Goal: Navigation & Orientation: Find specific page/section

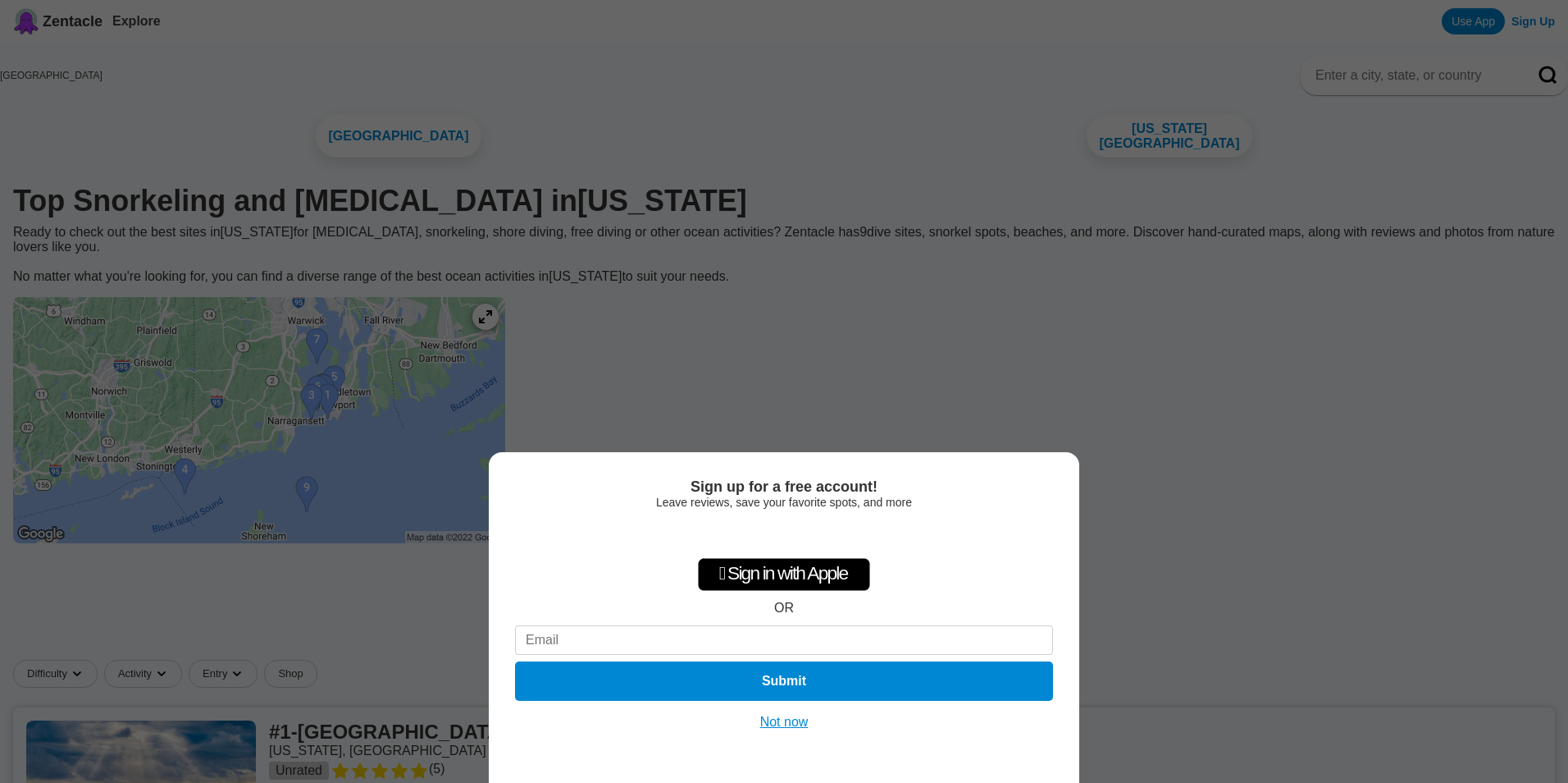
drag, startPoint x: 771, startPoint y: 726, endPoint x: 762, endPoint y: 725, distance: 9.1
click at [771, 727] on button "Not now" at bounding box center [784, 722] width 58 height 17
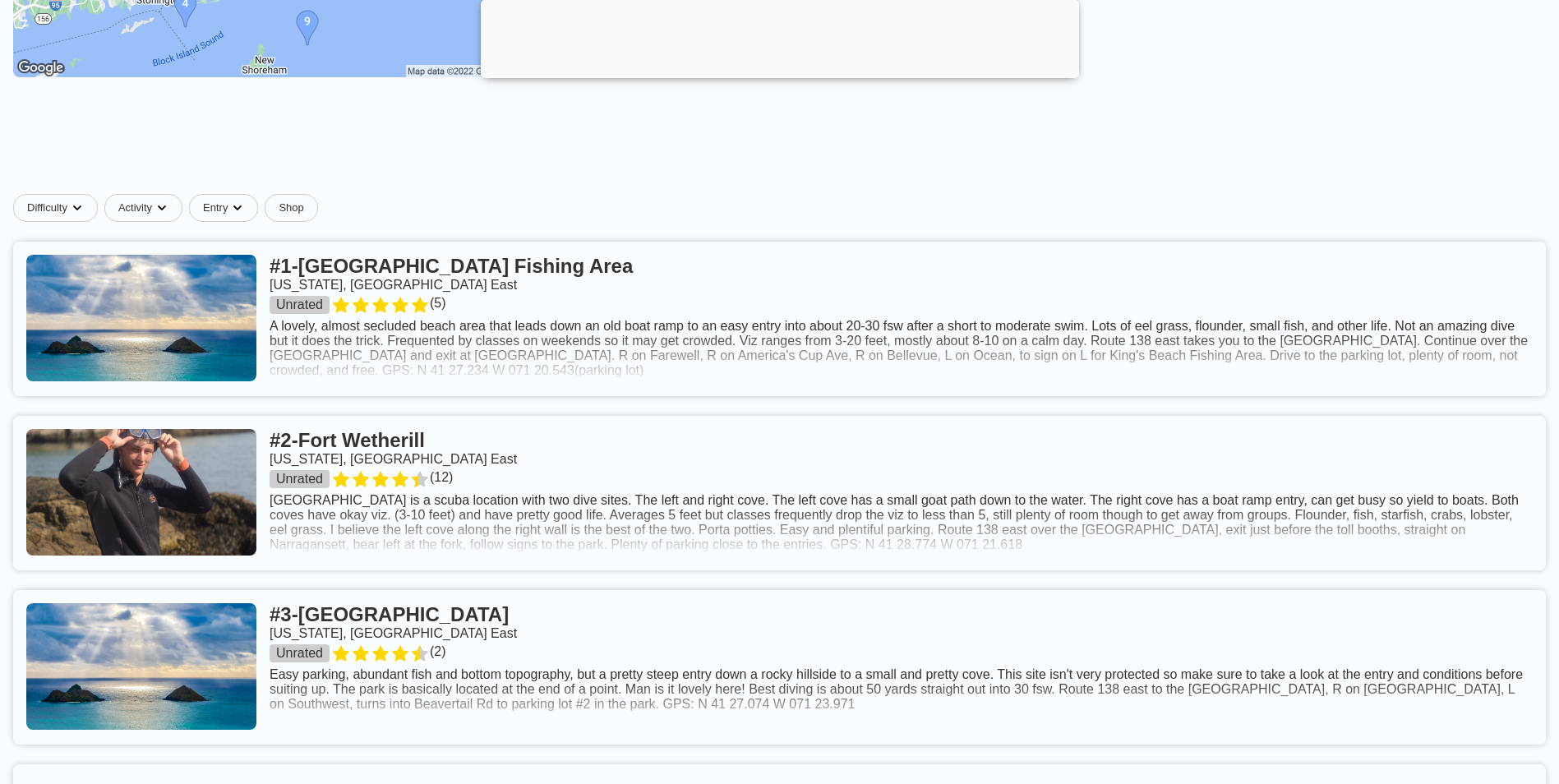
scroll to position [575, 0]
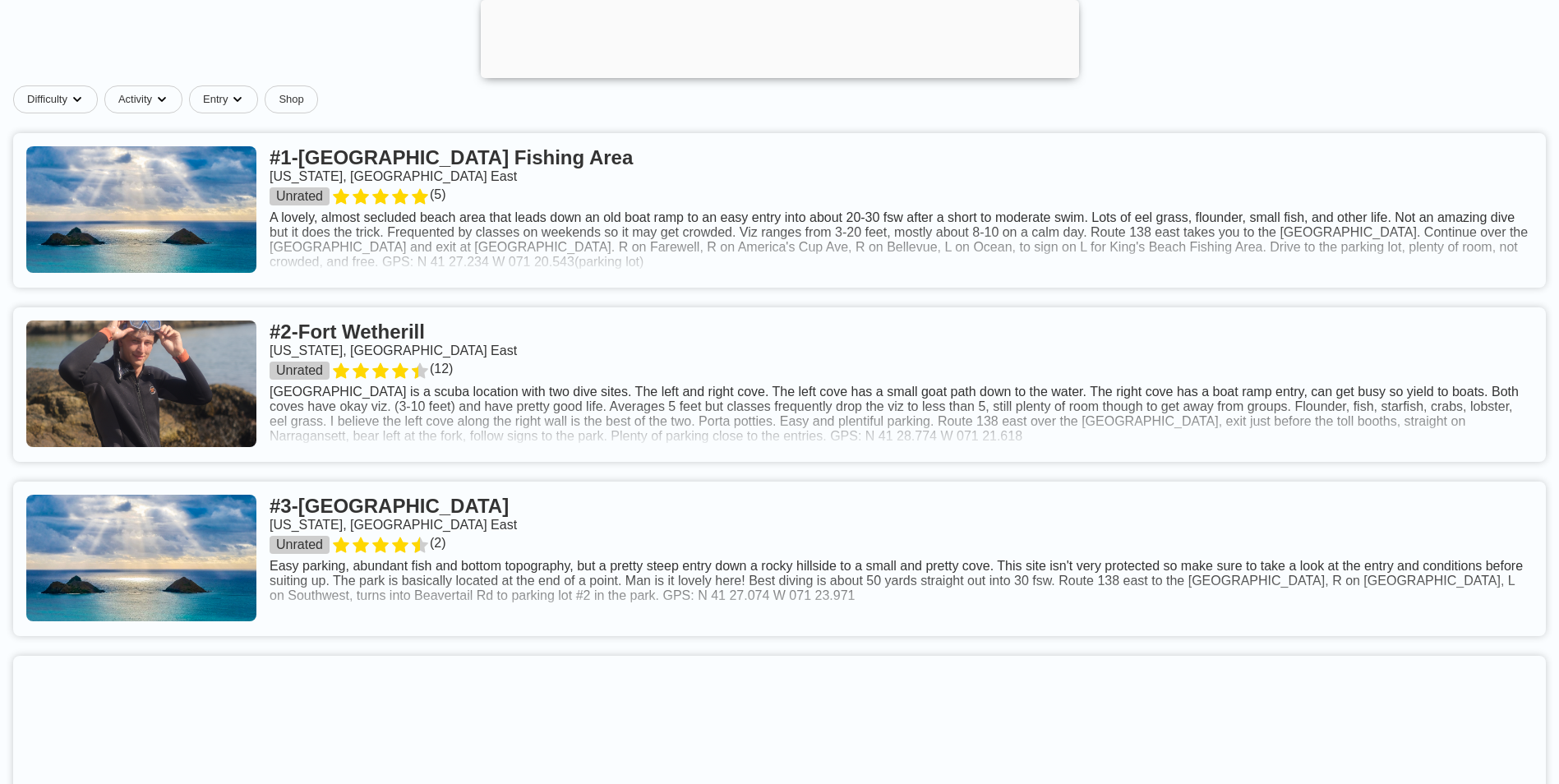
click at [545, 378] on link at bounding box center [779, 384] width 1532 height 154
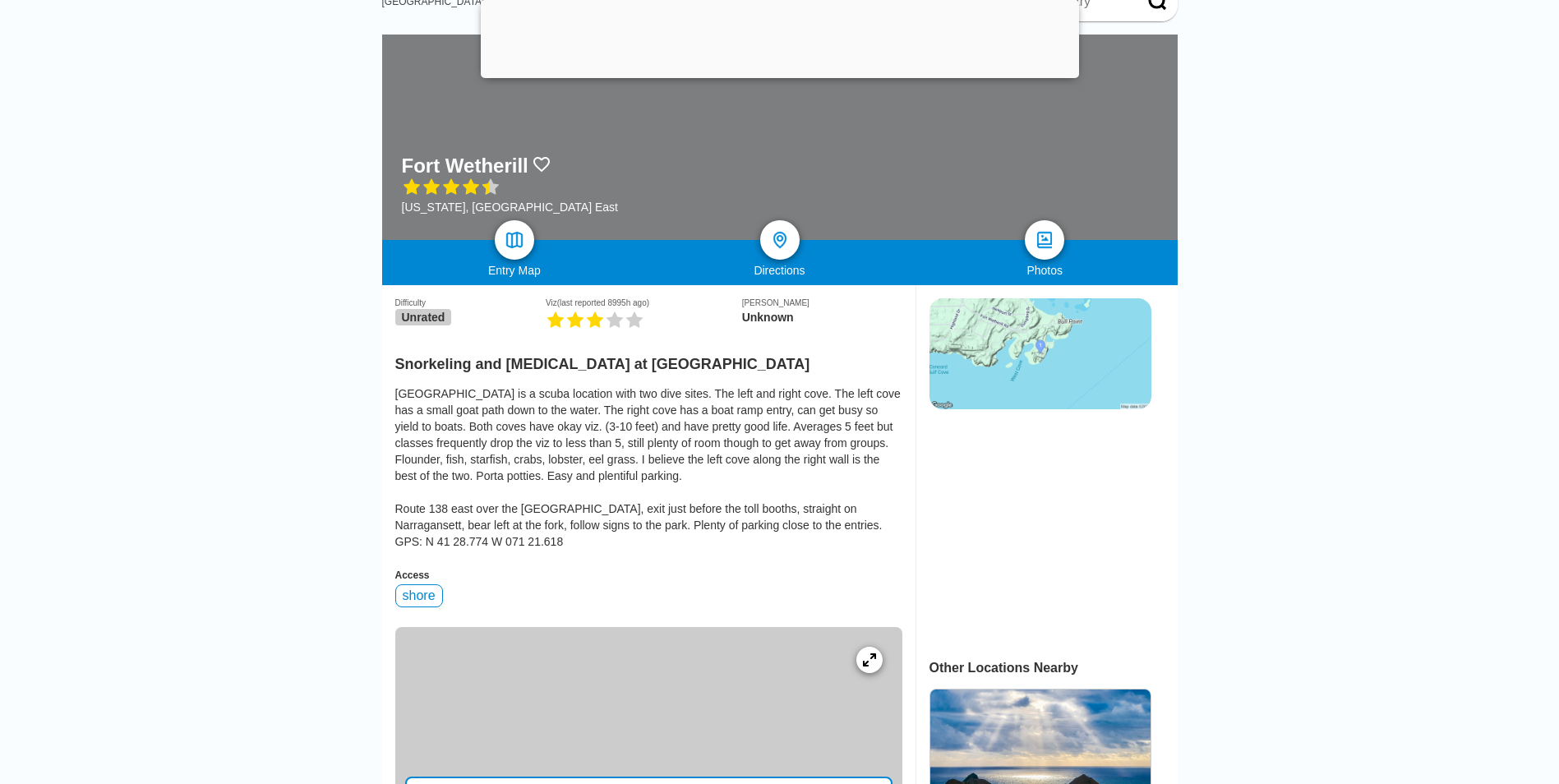
scroll to position [329, 0]
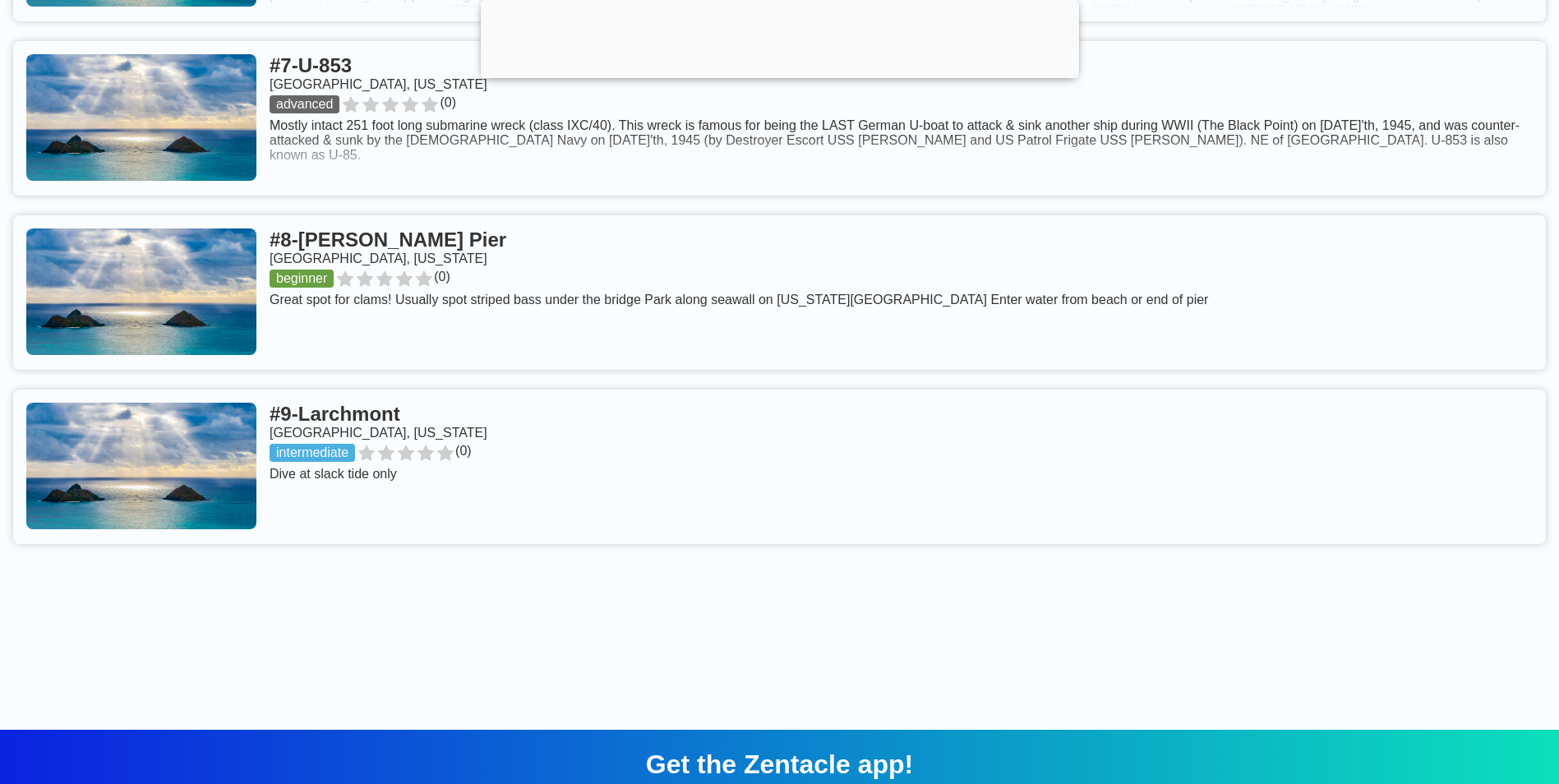
scroll to position [1971, 0]
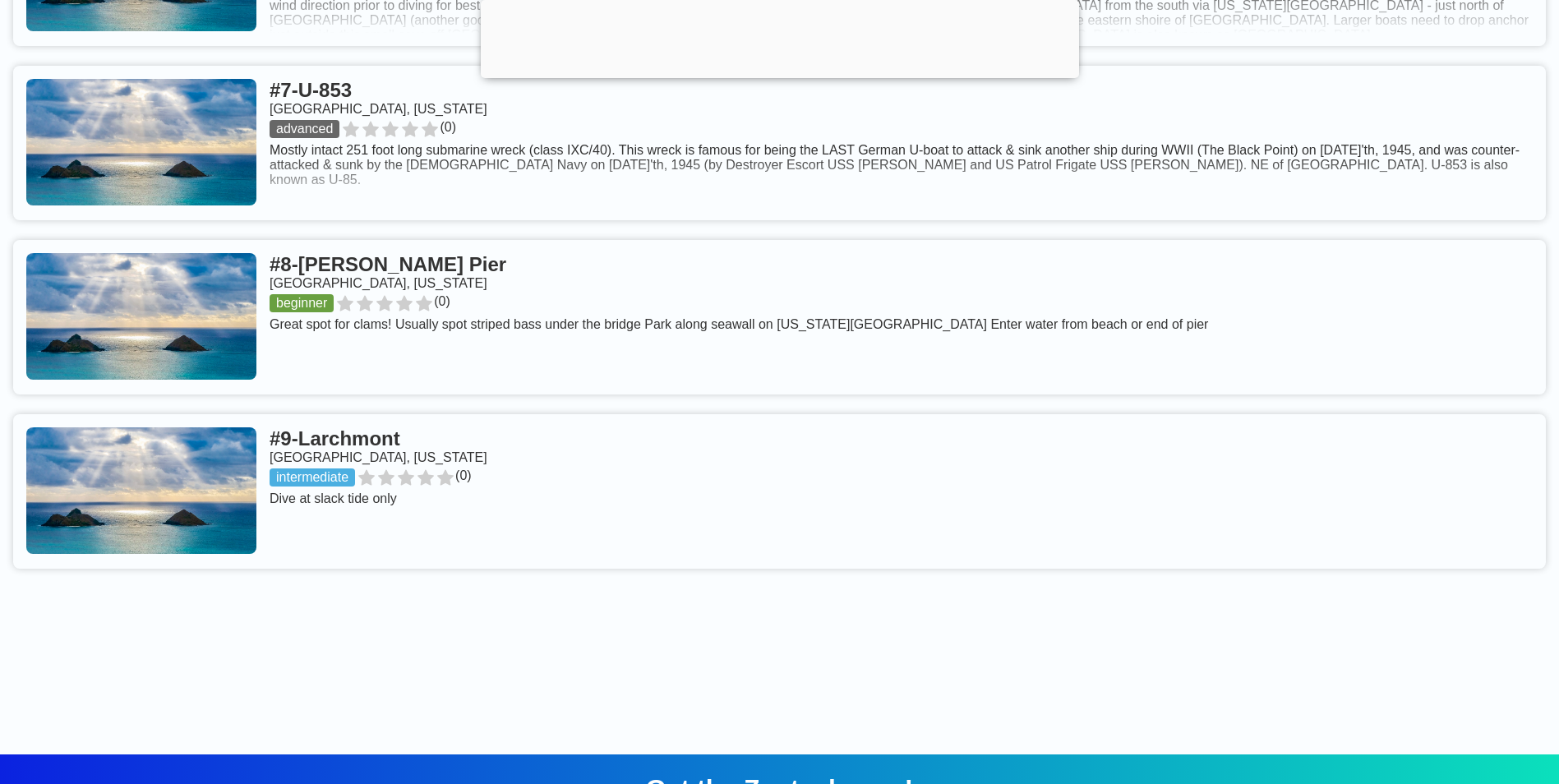
click at [417, 288] on link at bounding box center [779, 316] width 1532 height 154
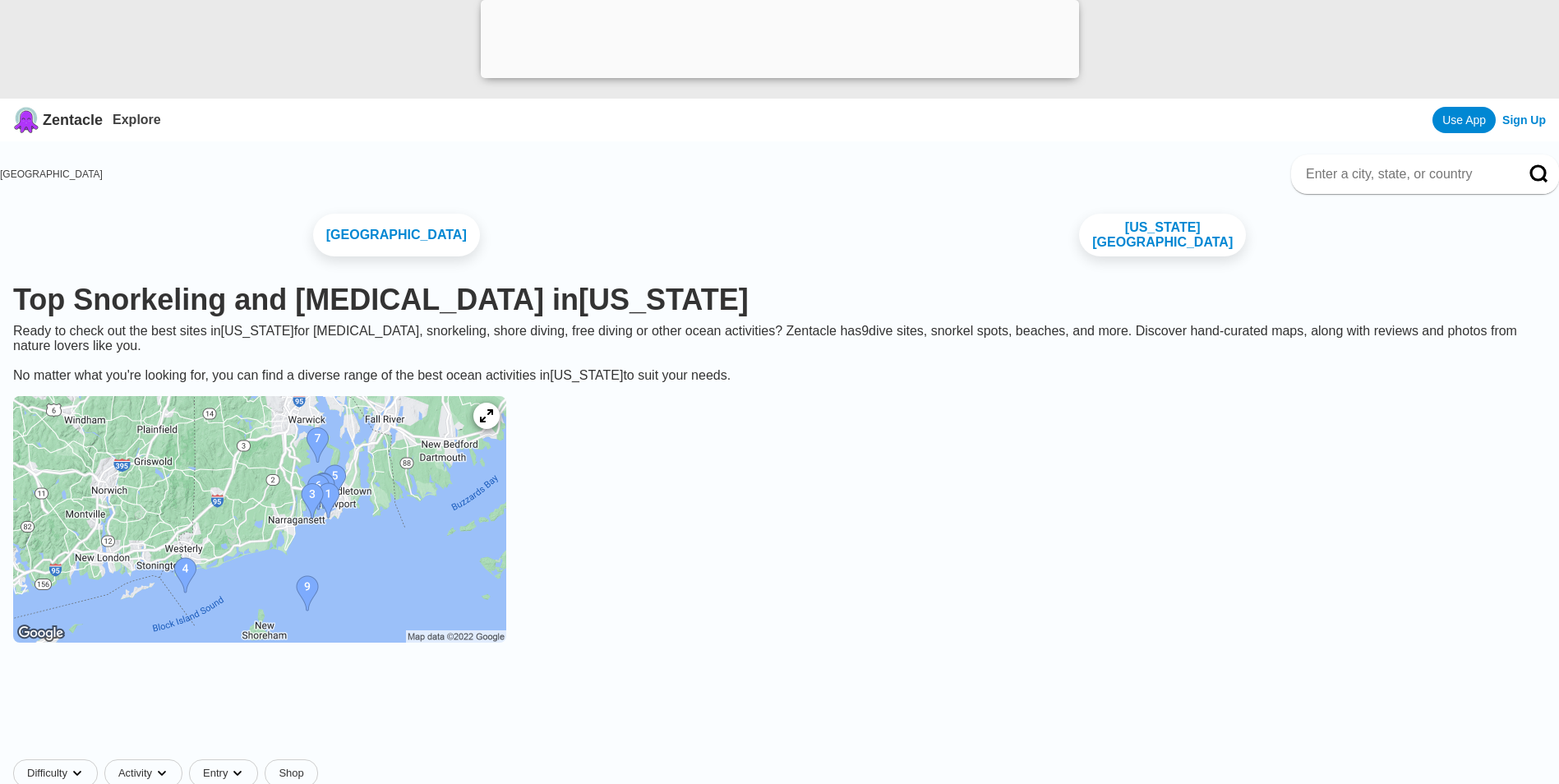
scroll to position [1971, 0]
